Goal: Information Seeking & Learning: Learn about a topic

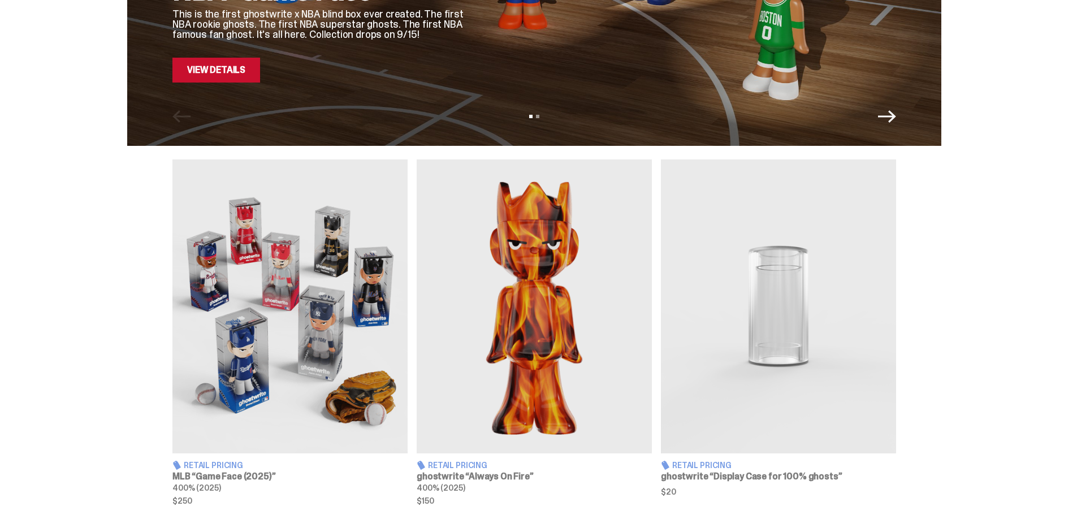
scroll to position [57, 0]
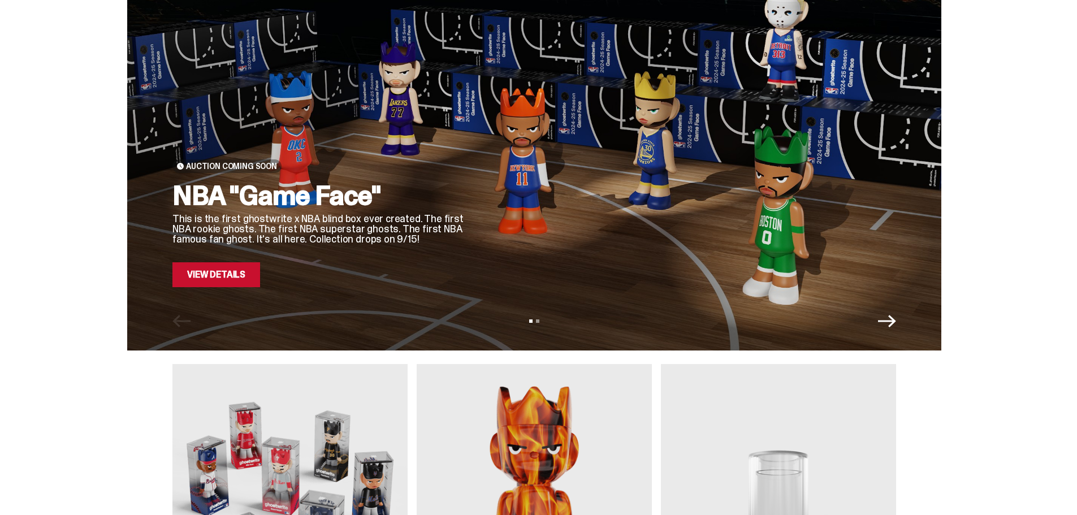
click at [241, 274] on link "View Details" at bounding box center [216, 274] width 88 height 25
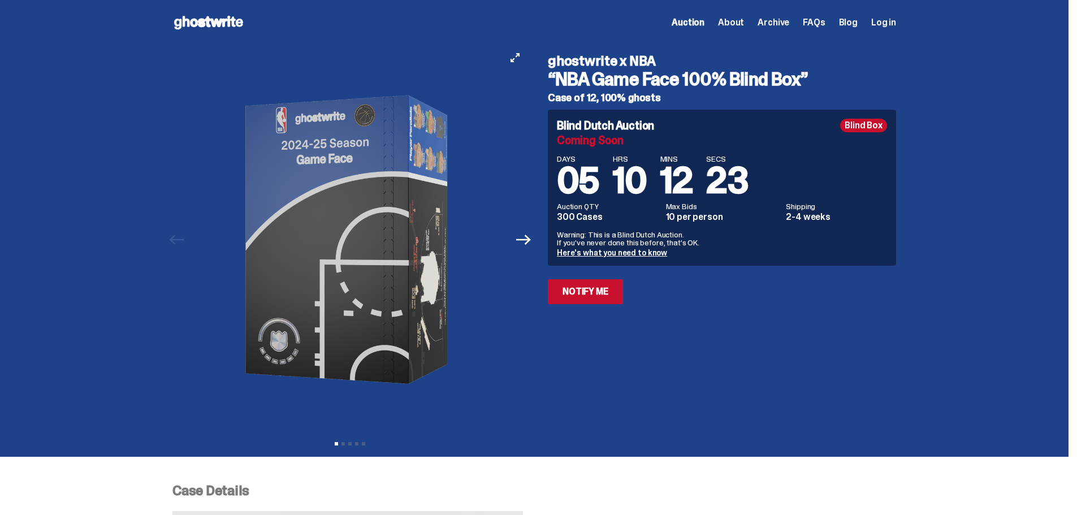
click at [392, 245] on img at bounding box center [349, 239] width 311 height 389
click at [528, 243] on icon "Next" at bounding box center [523, 239] width 15 height 15
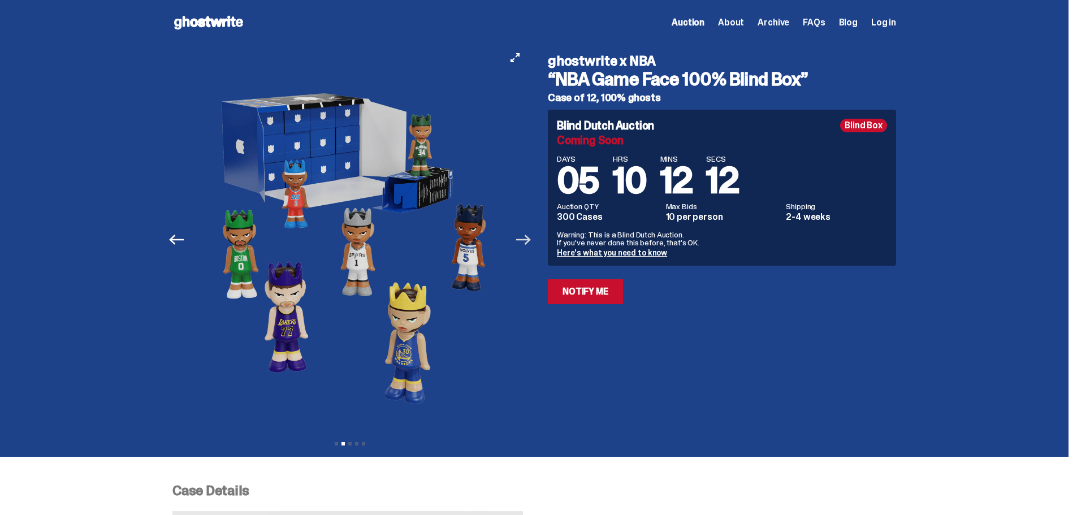
click at [529, 241] on icon "Next" at bounding box center [523, 239] width 15 height 15
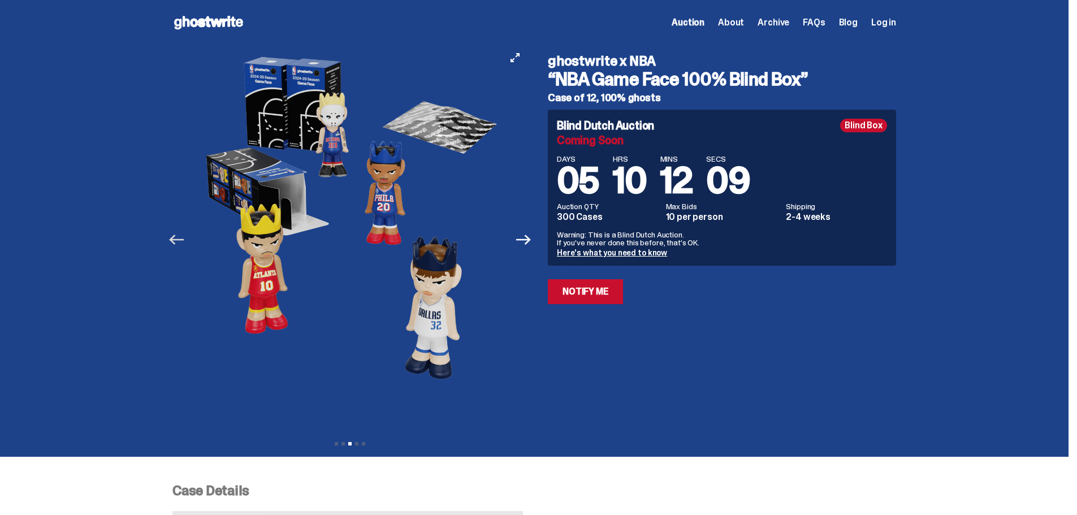
click at [184, 242] on icon "Previous" at bounding box center [176, 239] width 15 height 15
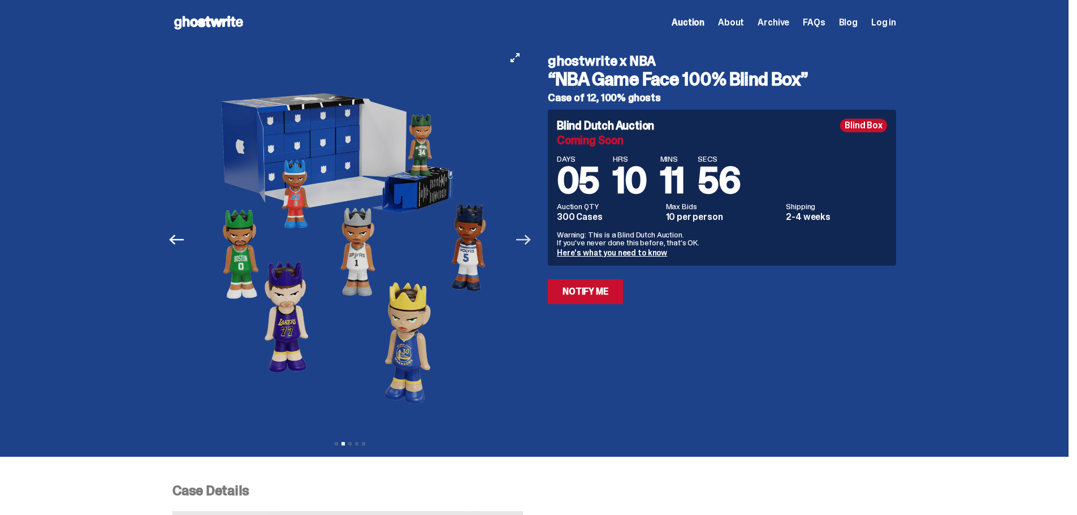
click at [520, 244] on icon "Next" at bounding box center [523, 239] width 15 height 15
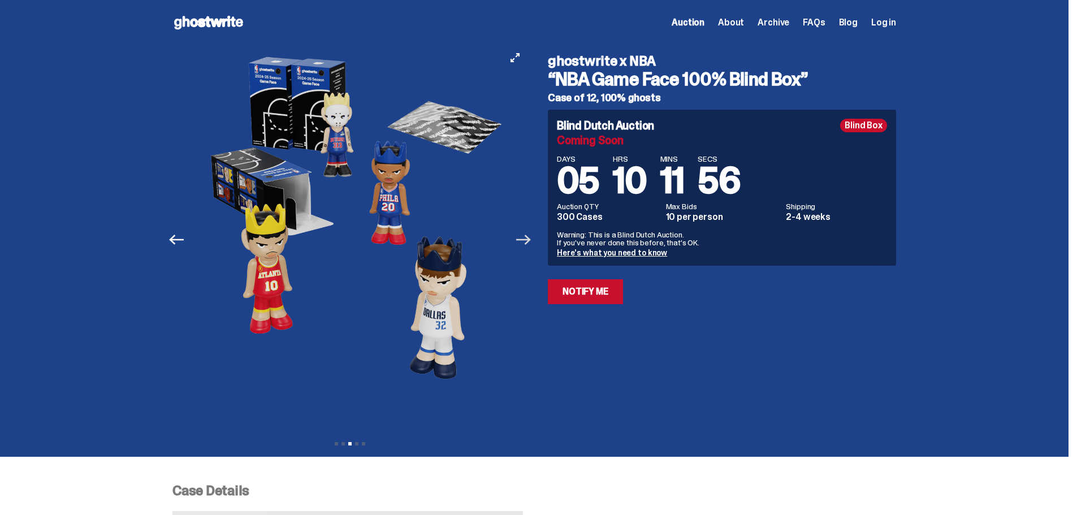
click at [520, 244] on icon "Next" at bounding box center [523, 239] width 15 height 15
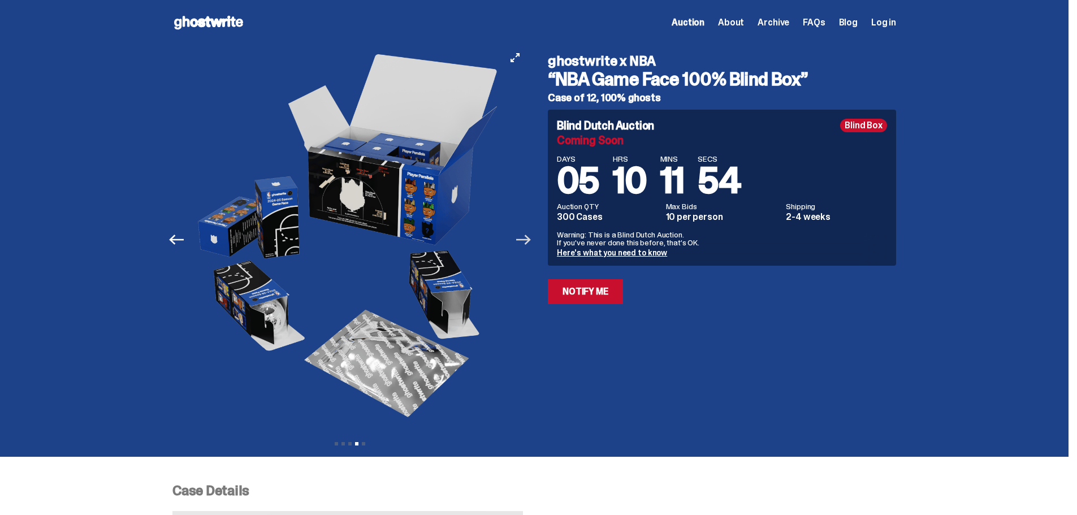
click at [525, 246] on icon "Next" at bounding box center [523, 239] width 15 height 15
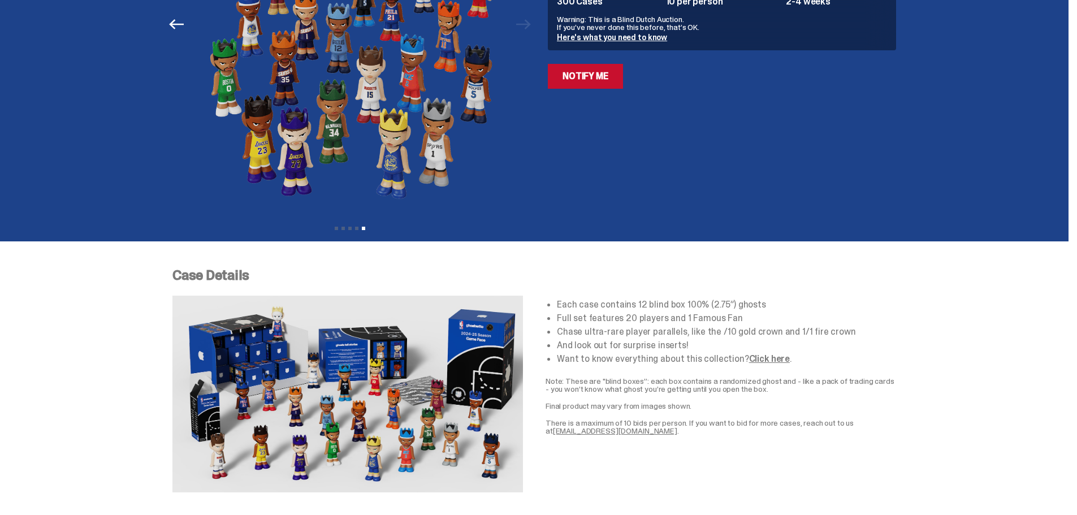
scroll to position [452, 0]
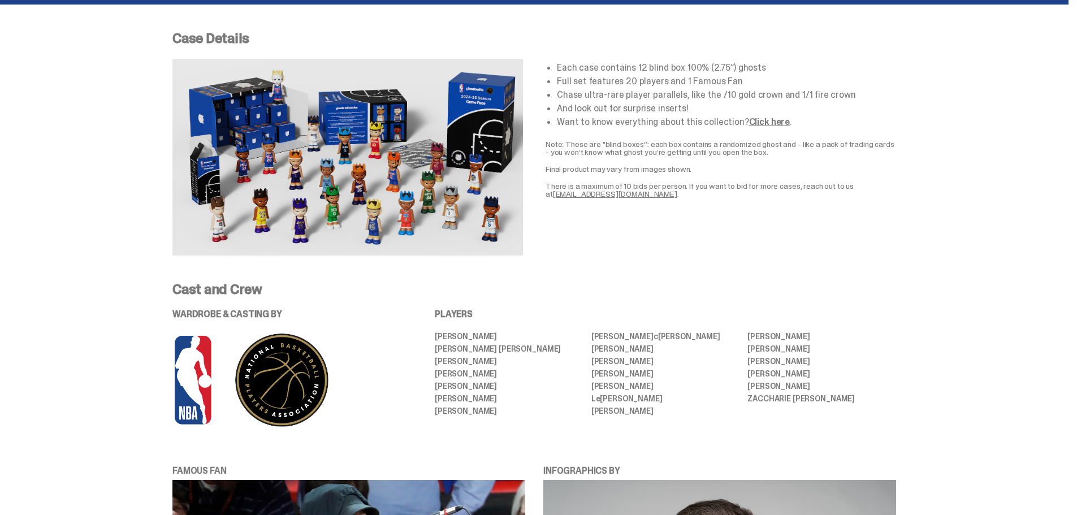
click at [335, 160] on img at bounding box center [347, 157] width 350 height 197
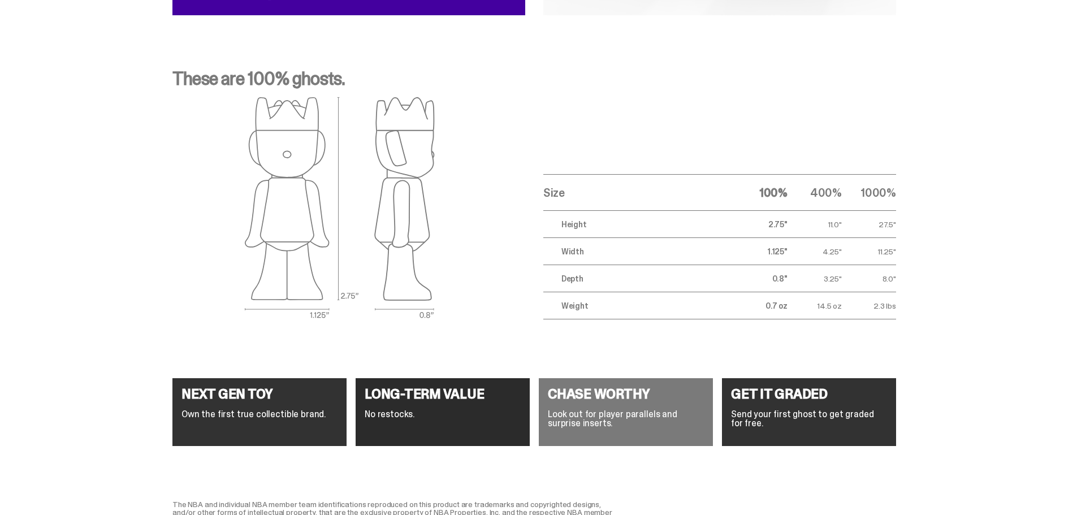
scroll to position [4011, 0]
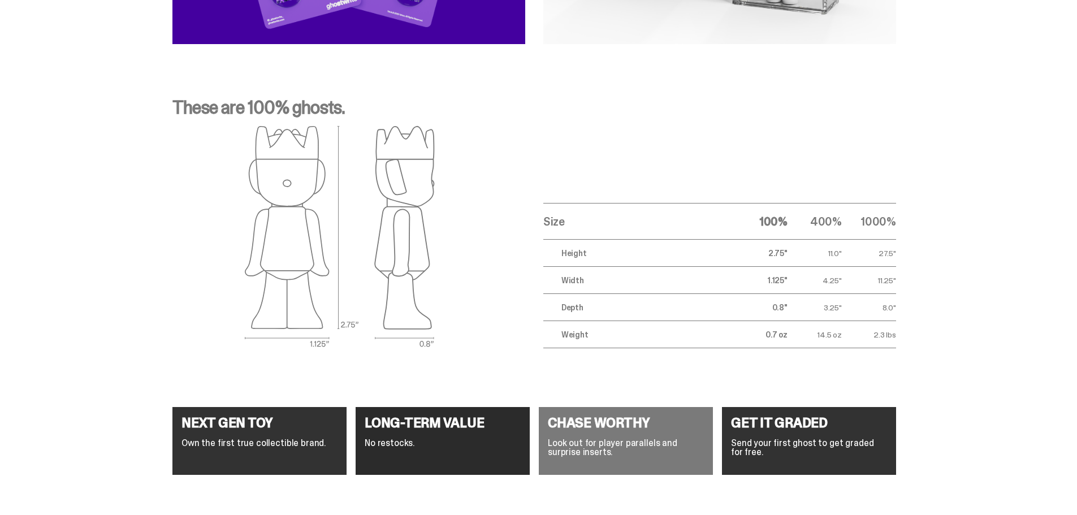
click at [340, 241] on img at bounding box center [340, 236] width 190 height 223
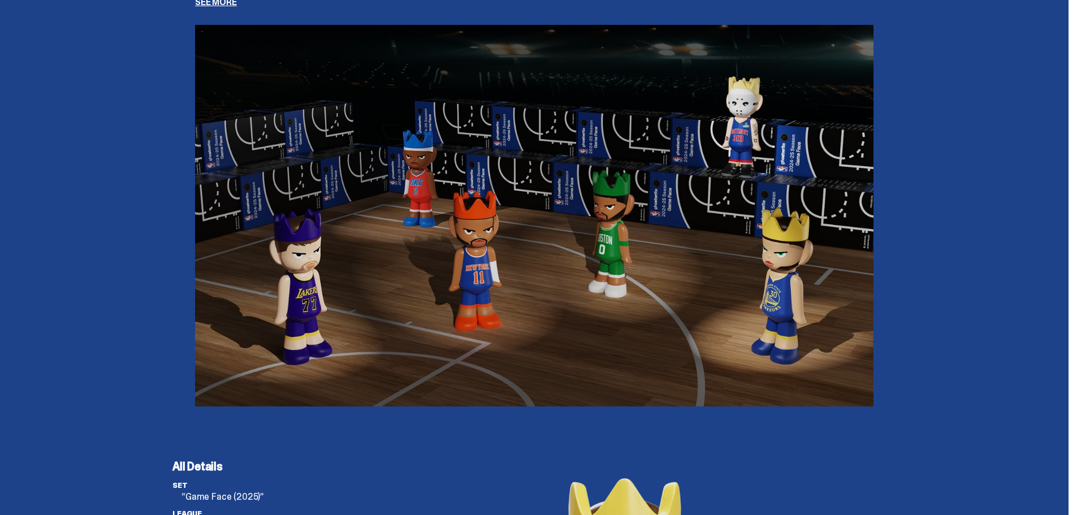
scroll to position [2655, 0]
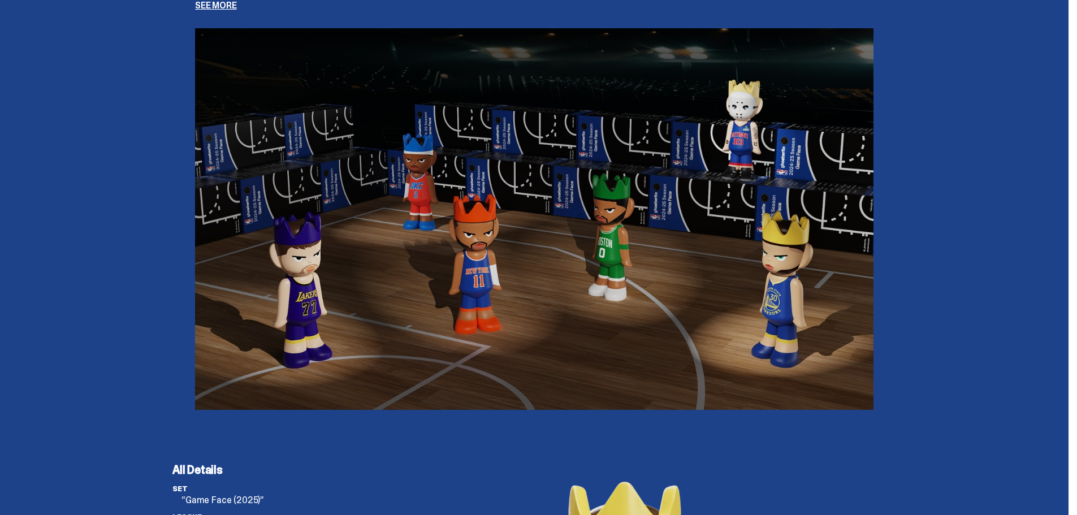
click at [1060, 124] on div "ghosts tell stories Every NBA season is a canvas: a blank slate we fill up with…" at bounding box center [534, 114] width 1068 height 646
click at [948, 136] on div "ghosts tell stories Every NBA season is a canvas: a blank slate we fill up with…" at bounding box center [534, 114] width 1068 height 646
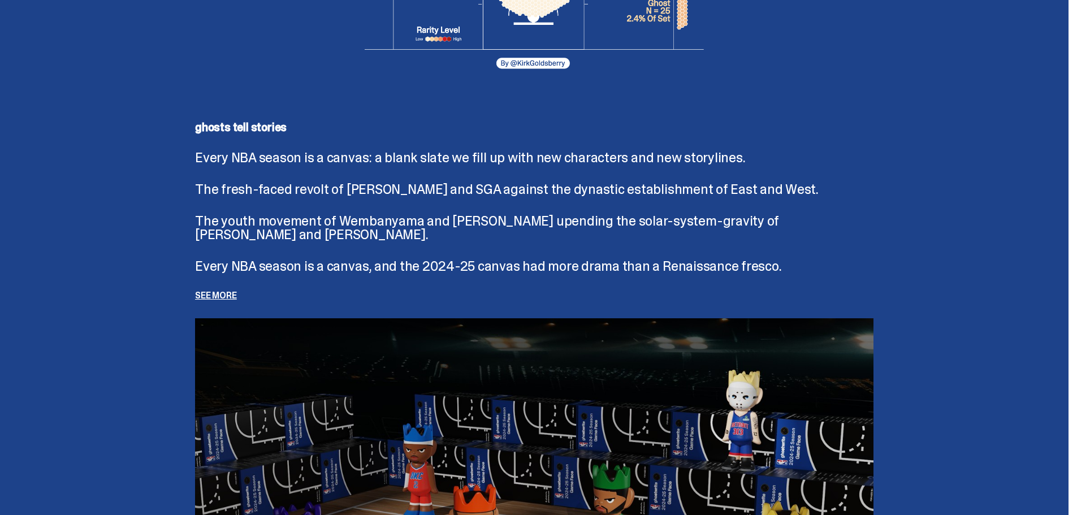
scroll to position [2203, 0]
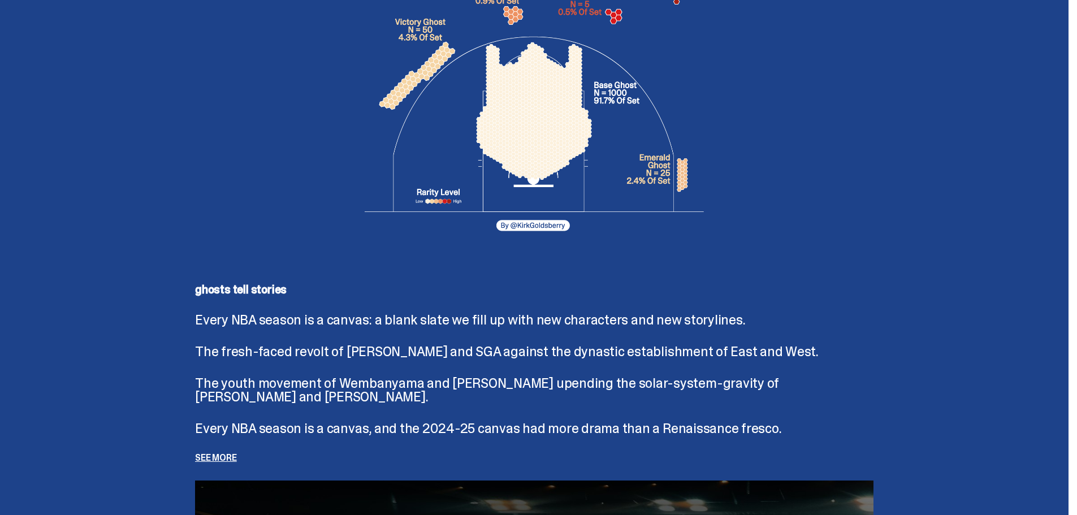
click at [240, 457] on p "See more" at bounding box center [534, 457] width 678 height 9
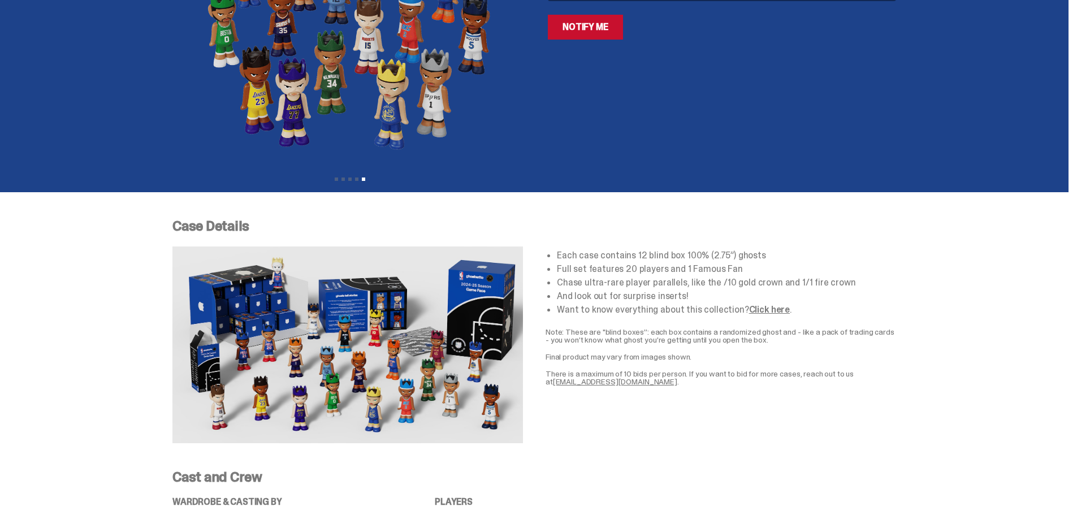
scroll to position [281, 0]
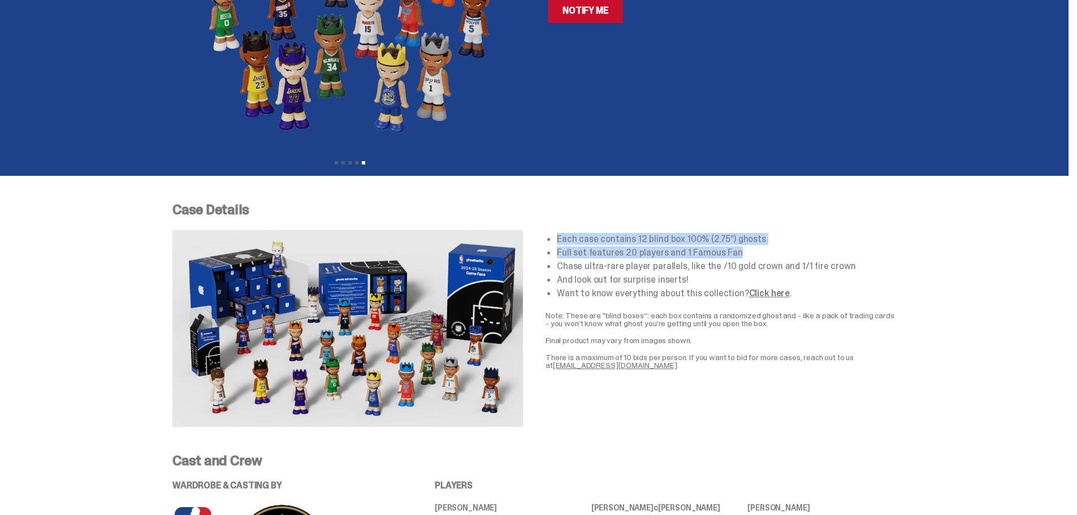
drag, startPoint x: 562, startPoint y: 239, endPoint x: 735, endPoint y: 252, distance: 173.4
click at [735, 252] on ul "Each case contains 12 blind box 100% (2.75”) ghosts Full set features 20 player…" at bounding box center [726, 266] width 339 height 63
copy ul "Each case contains 12 blind box 100% (2.75”) ghosts Full set features 20 player…"
